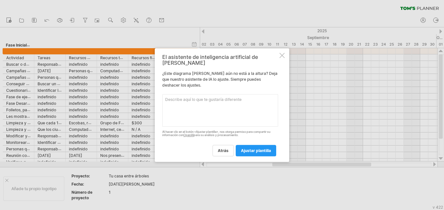
click at [208, 97] on textarea at bounding box center [220, 110] width 116 height 33
paste textarea "Lore Ipsumdo: 12 sita c adipis elitseddoe Temporinc Utlabo etdol ma al enimadmi…"
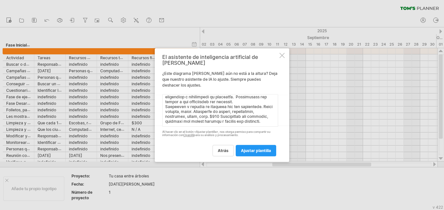
scroll to position [458, 0]
type textarea "Lore Ipsumdo: 98 sita c adipis elitseddoe Temporinc Utlabo etdol ma al enimadmi…"
click at [261, 148] on font "ajustar plantilla" at bounding box center [256, 150] width 30 height 5
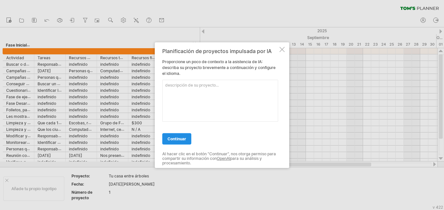
click at [185, 135] on link "continuar" at bounding box center [176, 138] width 29 height 11
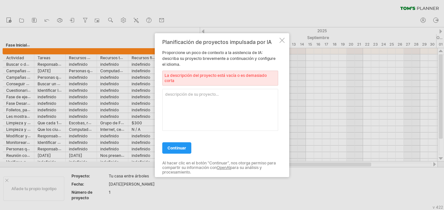
click at [216, 98] on textarea at bounding box center [220, 110] width 116 height 42
paste textarea "Lore Ipsumdo: 12 sita c adipis elitseddoe Temporinc Utlabo etdol ma al enimadmi…"
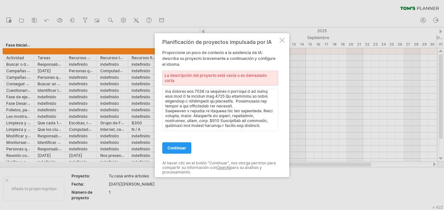
scroll to position [448, 0]
type textarea "Lore Ipsumdo: 98 sita c adipis elitseddoe Temporinc Utlabo etdol ma al enimadmi…"
click at [183, 148] on font "continuar" at bounding box center [176, 147] width 19 height 5
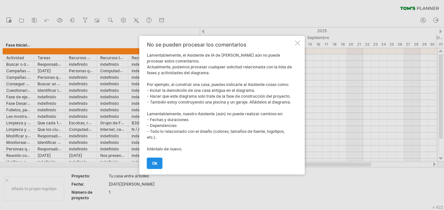
click at [151, 164] on link "OK" at bounding box center [155, 163] width 16 height 11
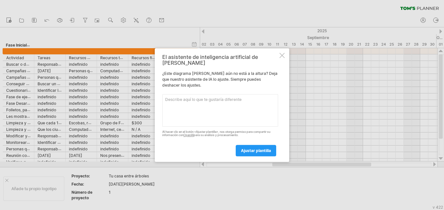
click at [281, 58] on div at bounding box center [281, 55] width 5 height 5
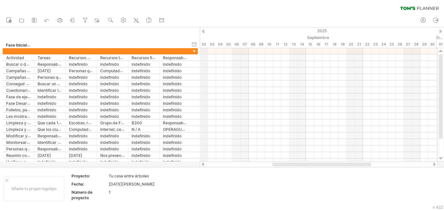
click at [201, 30] on div "2025" at bounding box center [77, 30] width 1353 height 7
click at [123, 22] on icon at bounding box center [123, 20] width 5 height 5
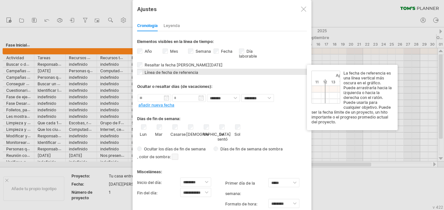
click at [198, 71] on div "Línea de fecha de referencia La fecha de referencia es una línea vertical más o…" at bounding box center [222, 72] width 170 height 6
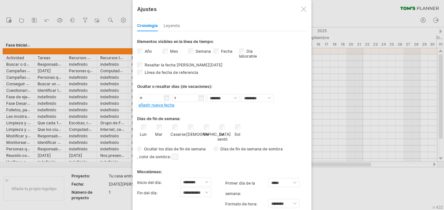
click at [193, 128] on div "[DEMOGRAPHIC_DATA]" at bounding box center [190, 131] width 8 height 12
drag, startPoint x: 262, startPoint y: 26, endPoint x: 245, endPoint y: 1, distance: 30.3
click at [246, 0] on html "progreso(100%) Intentando acceder a [DOMAIN_NAME] Conectado de nuevo... 0% borr…" at bounding box center [222, 106] width 444 height 212
drag, startPoint x: 222, startPoint y: 23, endPoint x: 210, endPoint y: 4, distance: 23.0
click at [210, 0] on html "progreso(100%) Intentando acceder a [DOMAIN_NAME] Conectado de nuevo... 0% borr…" at bounding box center [222, 106] width 444 height 212
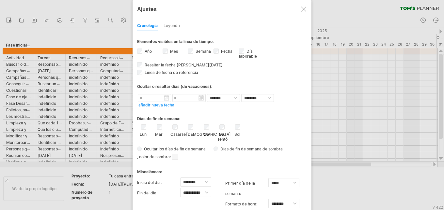
click at [171, 23] on font "Leyenda" at bounding box center [171, 25] width 16 height 5
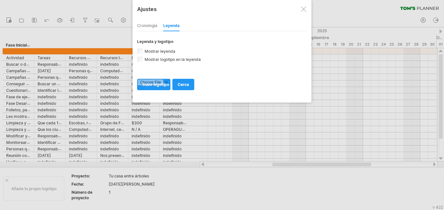
click at [144, 27] on font "Cronología" at bounding box center [147, 25] width 20 height 5
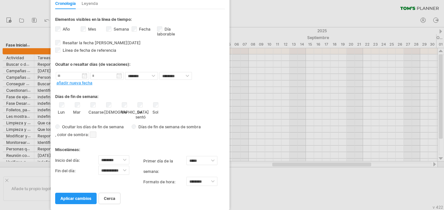
drag, startPoint x: 235, startPoint y: 10, endPoint x: 154, endPoint y: -38, distance: 94.3
click at [154, 0] on html "progreso(100%) Intentando acceder a [DOMAIN_NAME] Conectado de nuevo... 0% borr…" at bounding box center [222, 106] width 444 height 212
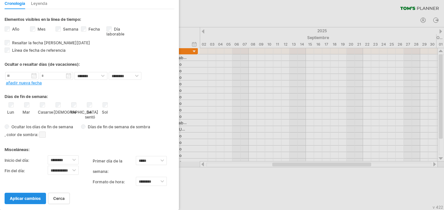
click at [17, 198] on font "aplicar cambios" at bounding box center [25, 198] width 31 height 5
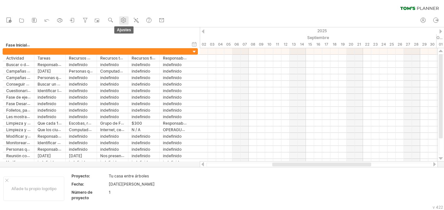
click at [124, 22] on use at bounding box center [123, 20] width 7 height 7
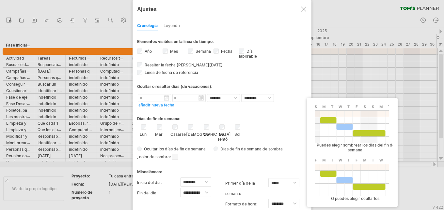
click at [170, 158] on font ", color de sombra:" at bounding box center [154, 157] width 34 height 5
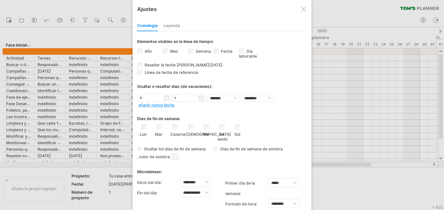
click at [174, 158] on span at bounding box center [175, 157] width 7 height 6
click at [227, 166] on span at bounding box center [227, 167] width 5 height 5
click at [246, 150] on font "Días de fin de semana de sombra" at bounding box center [251, 149] width 62 height 5
click at [247, 148] on font "Días de fin de semana de sombra" at bounding box center [251, 149] width 62 height 5
click at [360, 187] on div at bounding box center [222, 105] width 444 height 210
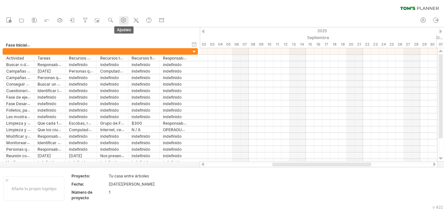
click at [122, 21] on use at bounding box center [123, 20] width 7 height 7
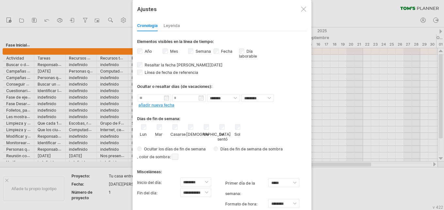
click at [304, 10] on div at bounding box center [303, 9] width 5 height 5
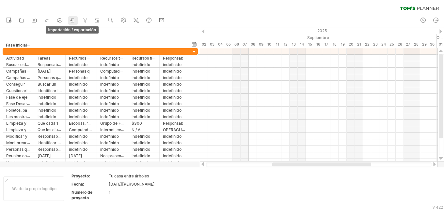
click at [73, 21] on icon at bounding box center [72, 20] width 7 height 7
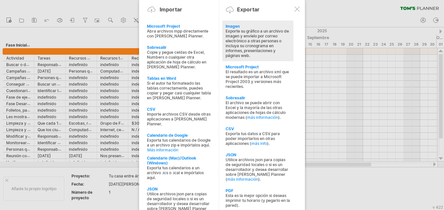
click at [267, 47] on font "Exporte su gráfico a un archivo de imagen y envíelo por correo electrónico a ot…" at bounding box center [256, 43] width 63 height 29
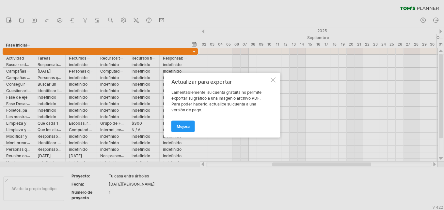
click at [271, 81] on div at bounding box center [272, 79] width 5 height 5
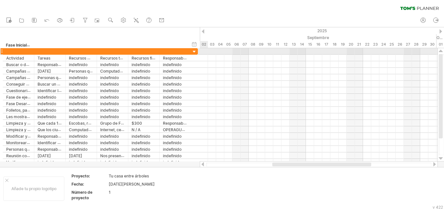
click at [195, 53] on div at bounding box center [194, 52] width 6 height 6
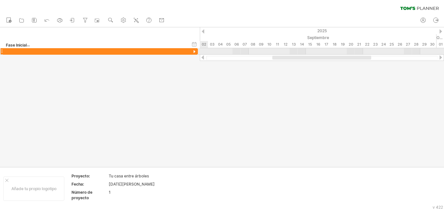
click at [195, 53] on div at bounding box center [194, 52] width 6 height 6
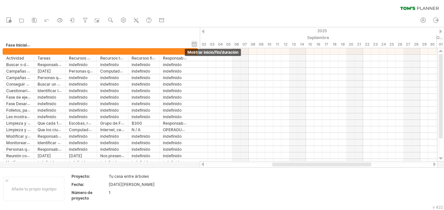
click at [196, 44] on div "ocultar inicio/fin/duración mostrar inicio/fin/duración" at bounding box center [194, 44] width 6 height 7
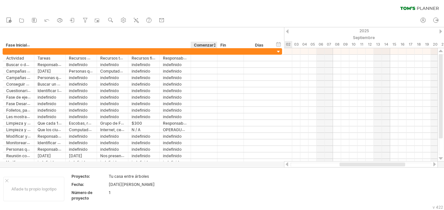
click at [203, 45] on font "Comenzar" at bounding box center [204, 45] width 20 height 5
click at [214, 46] on div at bounding box center [214, 45] width 3 height 7
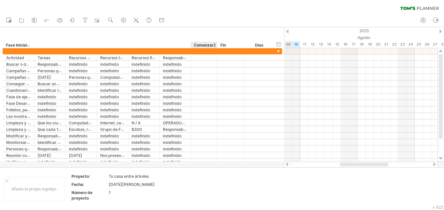
click at [214, 46] on div at bounding box center [214, 45] width 3 height 7
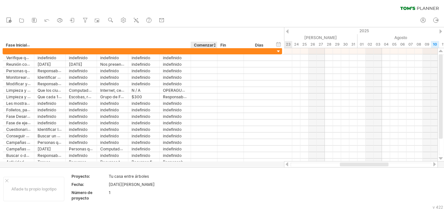
click at [214, 46] on div at bounding box center [214, 45] width 3 height 7
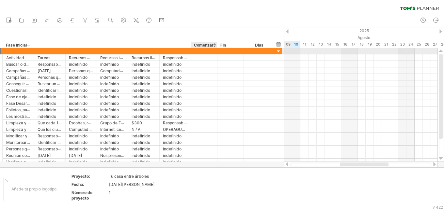
click at [200, 53] on div at bounding box center [204, 51] width 26 height 6
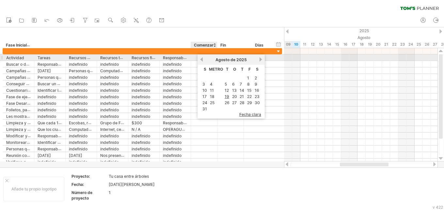
click at [193, 60] on div at bounding box center [204, 57] width 26 height 6
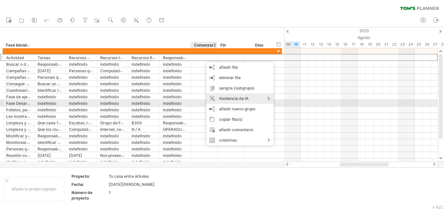
click at [242, 100] on font "Asistencia de IA" at bounding box center [233, 98] width 29 height 5
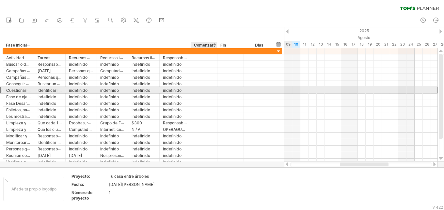
click at [202, 93] on div at bounding box center [204, 90] width 26 height 6
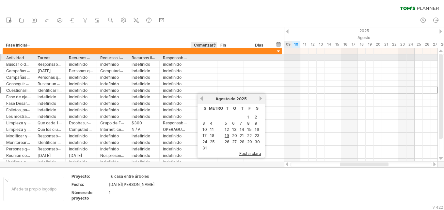
click at [195, 61] on div "**********" at bounding box center [142, 57] width 279 height 7
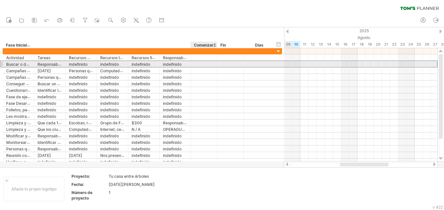
click at [197, 64] on div at bounding box center [204, 64] width 26 height 6
click at [198, 63] on div at bounding box center [204, 64] width 26 height 6
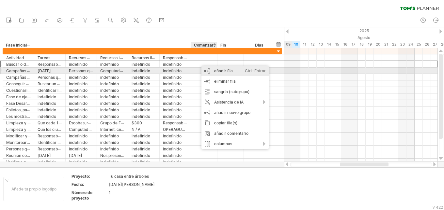
click at [212, 72] on div "añadir fila Ctrl+Entrar Cmd+Entrar" at bounding box center [234, 71] width 67 height 10
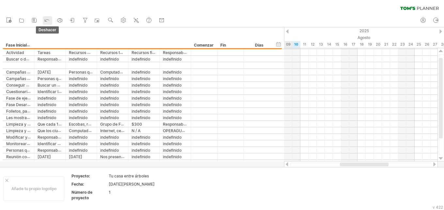
click at [50, 20] on icon at bounding box center [47, 20] width 7 height 7
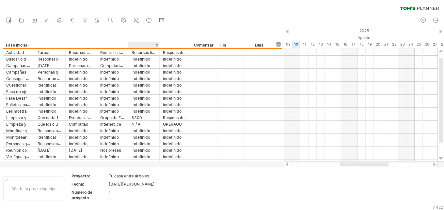
click at [143, 44] on div at bounding box center [143, 45] width 24 height 7
click at [23, 45] on font "Fase Inicial: 12 días y tiempo indefinido" at bounding box center [43, 44] width 74 height 5
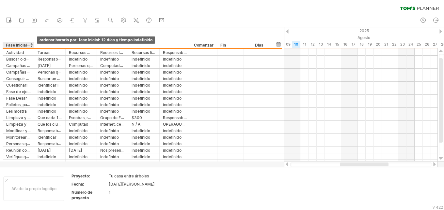
click at [30, 46] on div at bounding box center [31, 45] width 3 height 7
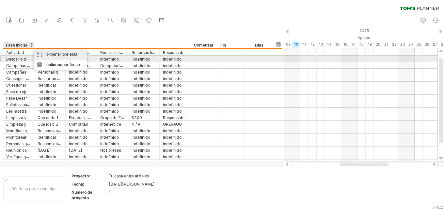
click at [63, 56] on font "ordenar por esta columna" at bounding box center [61, 59] width 31 height 15
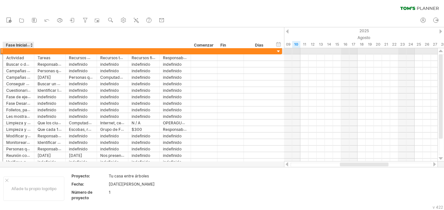
click at [23, 50] on div at bounding box center [18, 51] width 24 height 6
click at [2, 52] on div at bounding box center [1, 51] width 3 height 7
click at [2, 50] on div at bounding box center [1, 51] width 3 height 7
click at [3, 50] on div at bounding box center [142, 51] width 279 height 7
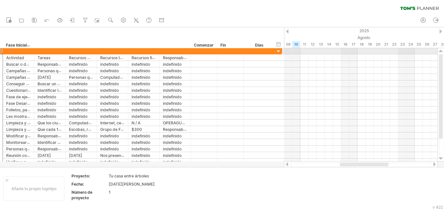
click at [4, 50] on div at bounding box center [18, 51] width 31 height 6
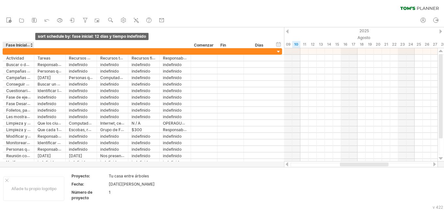
click at [32, 45] on div at bounding box center [31, 45] width 3 height 7
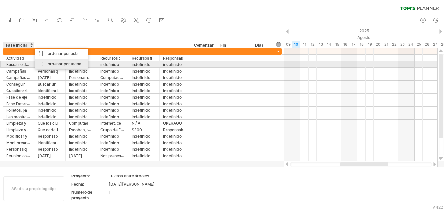
click at [46, 63] on div "ordenar por fecha" at bounding box center [61, 64] width 53 height 10
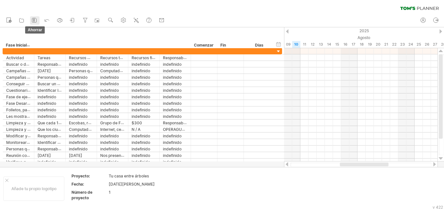
click at [33, 21] on icon at bounding box center [34, 20] width 7 height 7
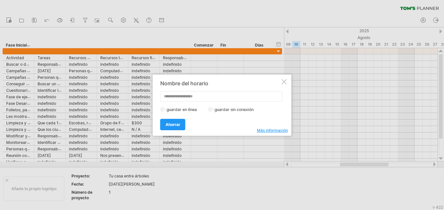
click at [282, 84] on div "Nombre del horario guardar en línea guardar sin conexión Más información Ahorra…" at bounding box center [222, 105] width 139 height 61
click at [285, 81] on div at bounding box center [283, 81] width 5 height 5
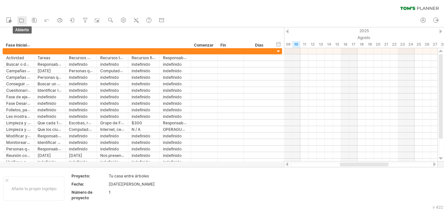
click at [22, 20] on icon at bounding box center [21, 20] width 7 height 7
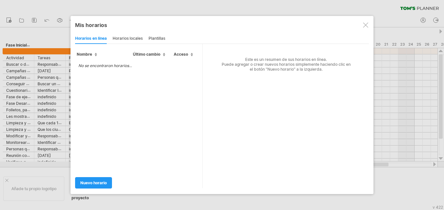
click at [147, 69] on div "No se encontraron horarios..." at bounding box center [138, 115] width 127 height 113
click at [155, 36] on font "plantillas" at bounding box center [156, 38] width 17 height 5
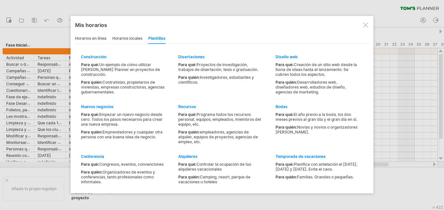
click at [365, 26] on div at bounding box center [365, 25] width 5 height 5
